Goal: Transaction & Acquisition: Purchase product/service

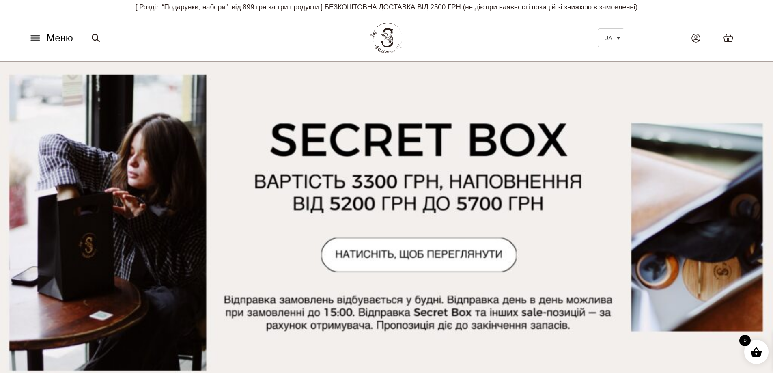
click at [34, 39] on icon at bounding box center [35, 38] width 13 height 9
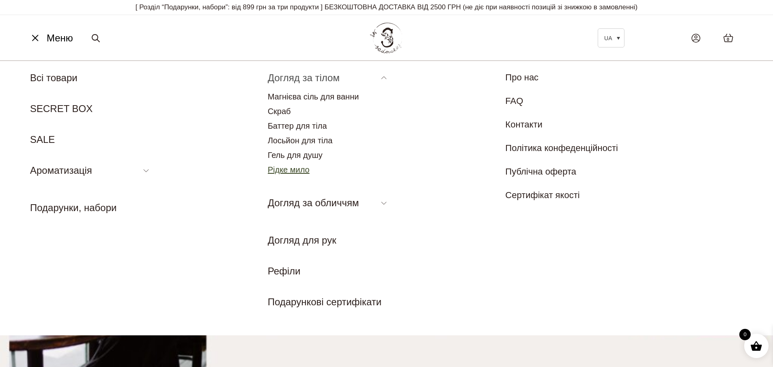
click at [293, 170] on link "Рідке мило" at bounding box center [289, 169] width 42 height 9
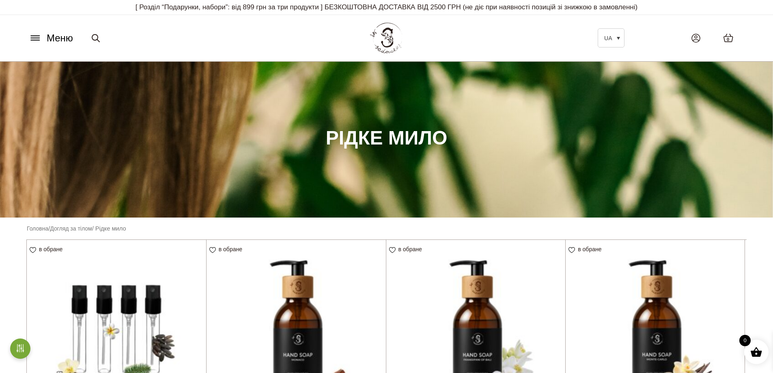
click at [43, 36] on button "Меню" at bounding box center [50, 37] width 49 height 15
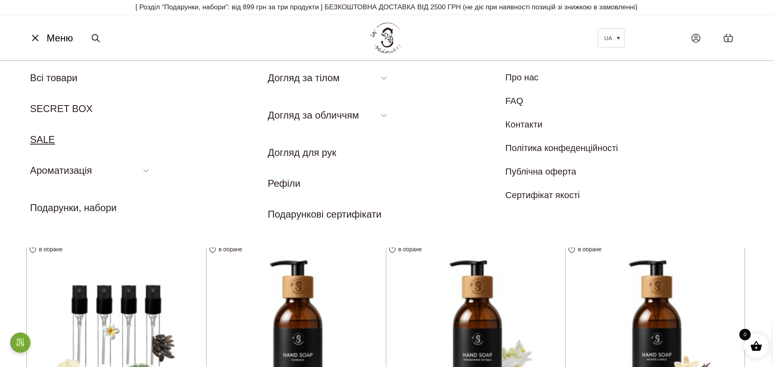
click at [37, 138] on link "SALE" at bounding box center [42, 139] width 25 height 11
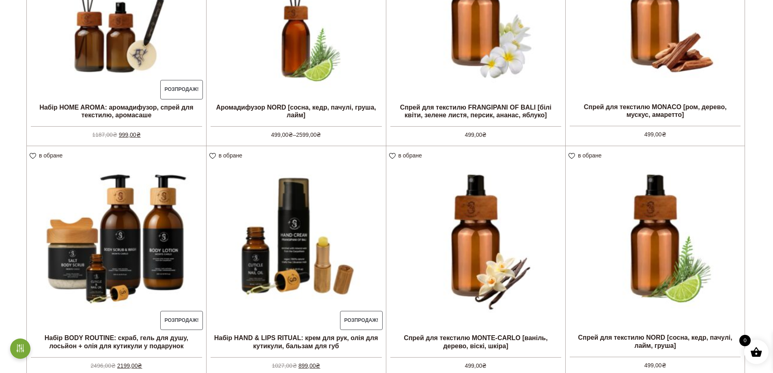
scroll to position [203, 0]
